Goal: Transaction & Acquisition: Purchase product/service

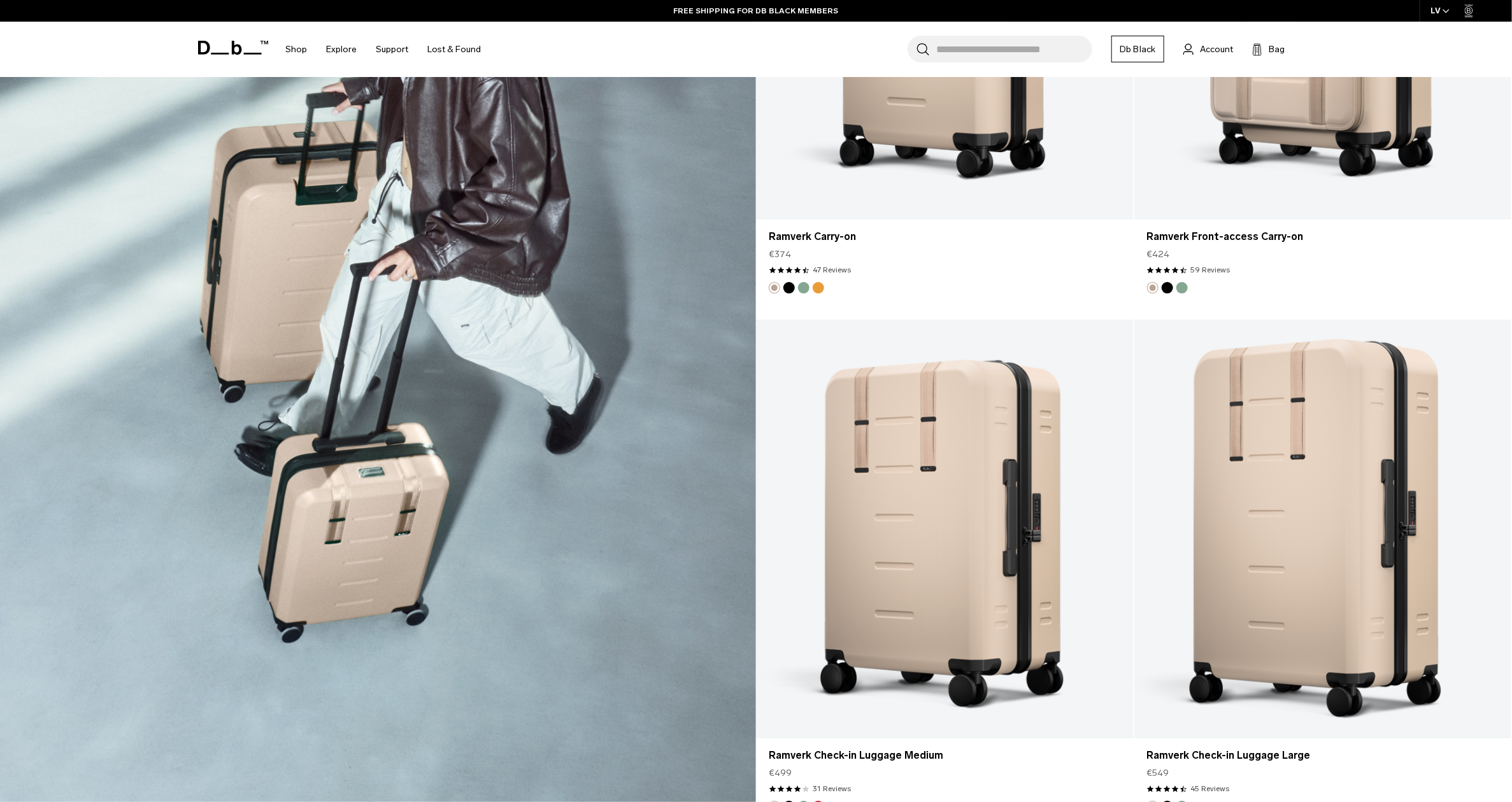
scroll to position [2410, 0]
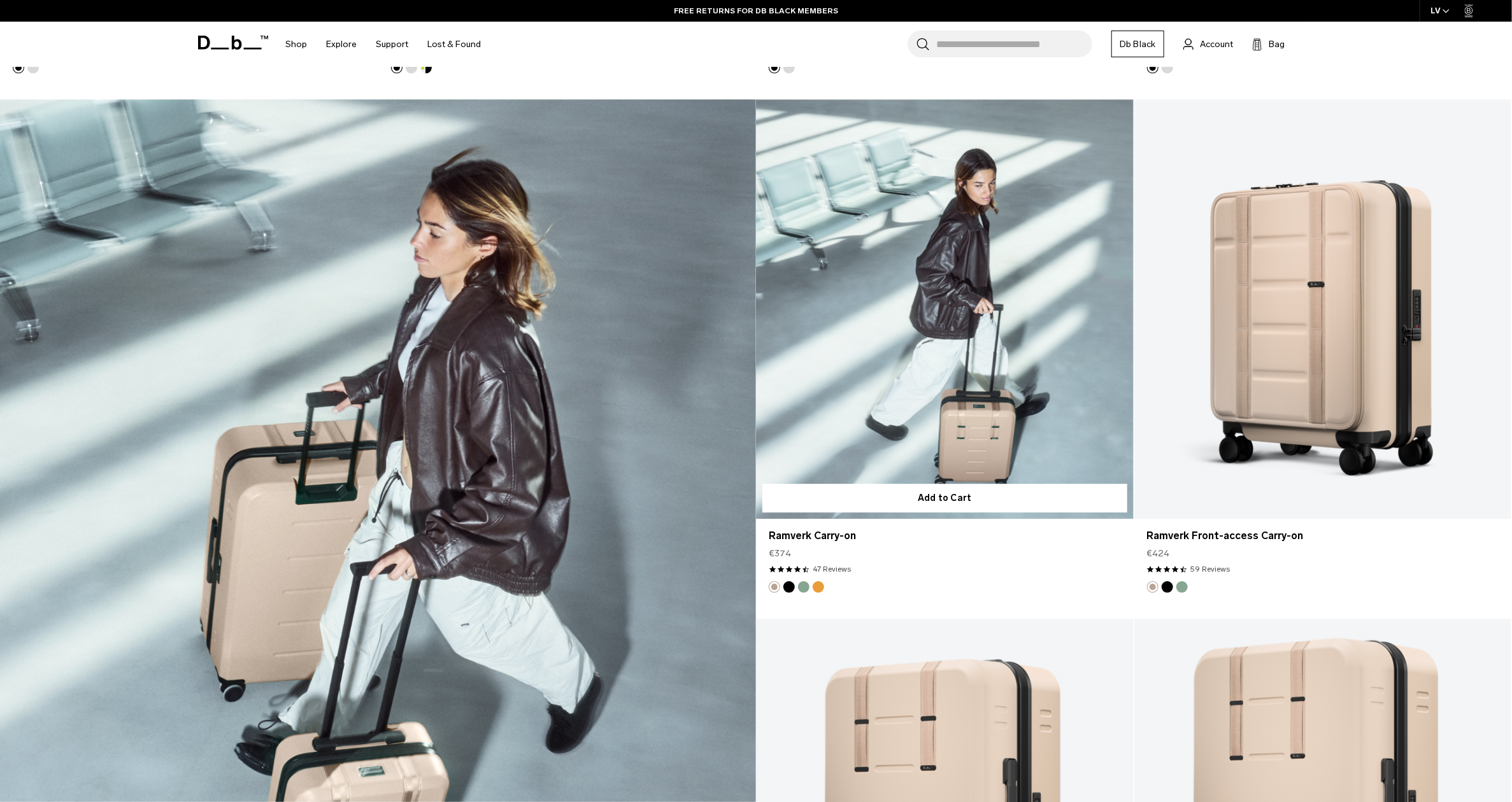
click at [902, 363] on link "Ramverk Carry-on" at bounding box center [944, 308] width 378 height 419
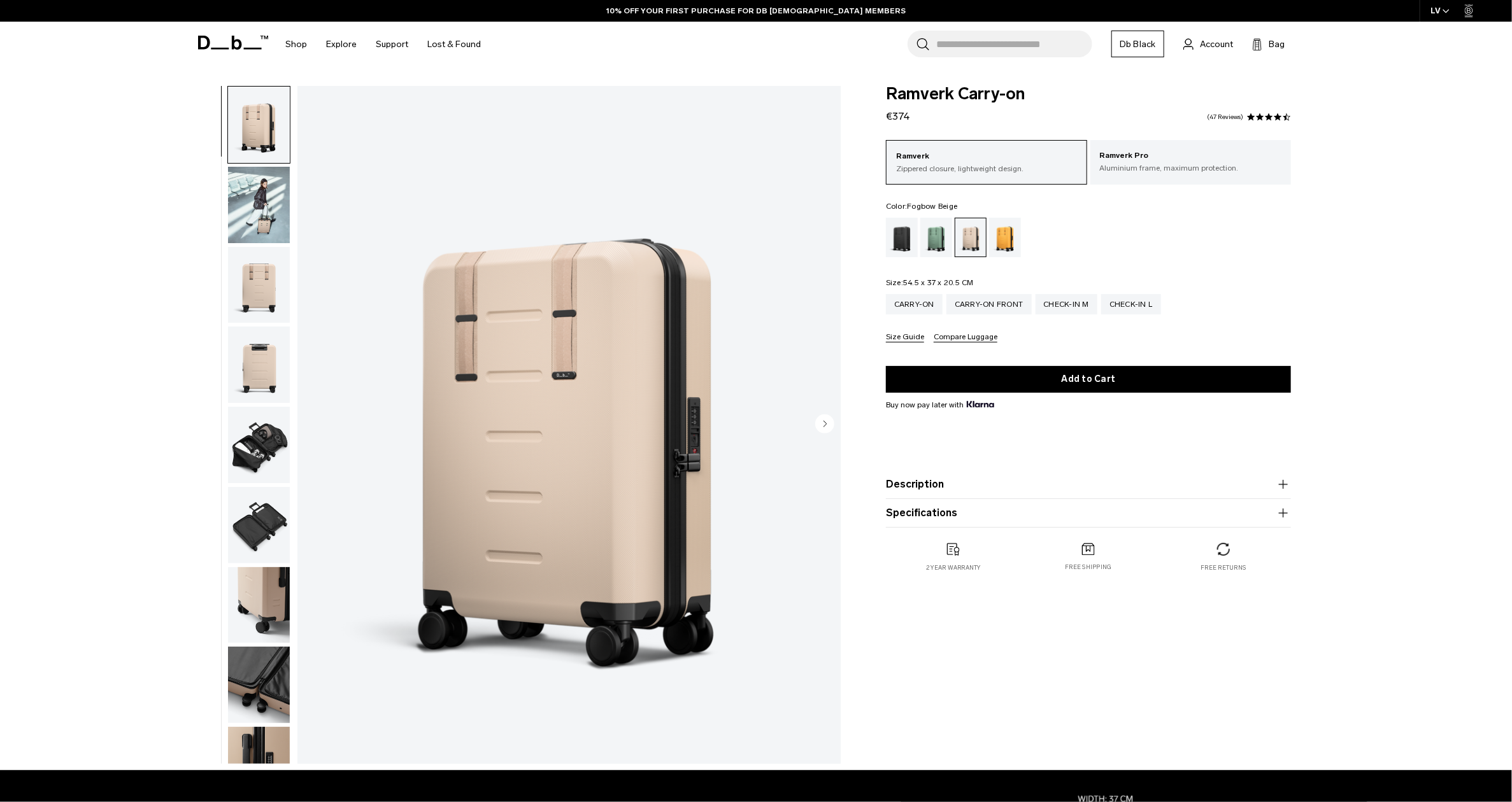
click at [910, 483] on button "Description" at bounding box center [1088, 484] width 405 height 15
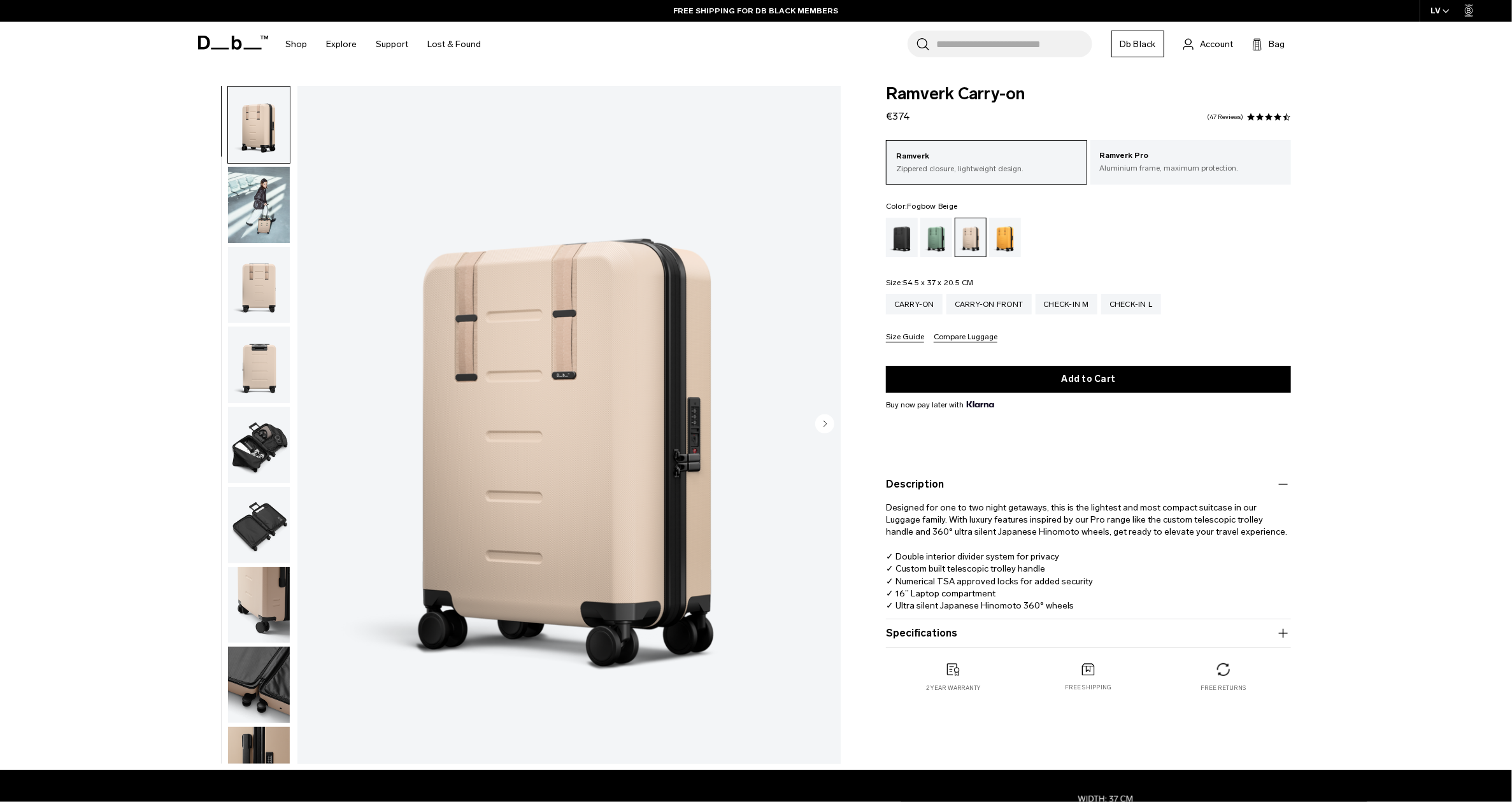
click at [917, 628] on button "Specifications" at bounding box center [1088, 633] width 405 height 15
click at [1431, 117] on div "**********" at bounding box center [756, 428] width 1512 height 685
click at [1482, 64] on div "Shop By Category All Products New Arrivals Bestsellers By Activity" at bounding box center [756, 44] width 1512 height 45
